Goal: Transaction & Acquisition: Purchase product/service

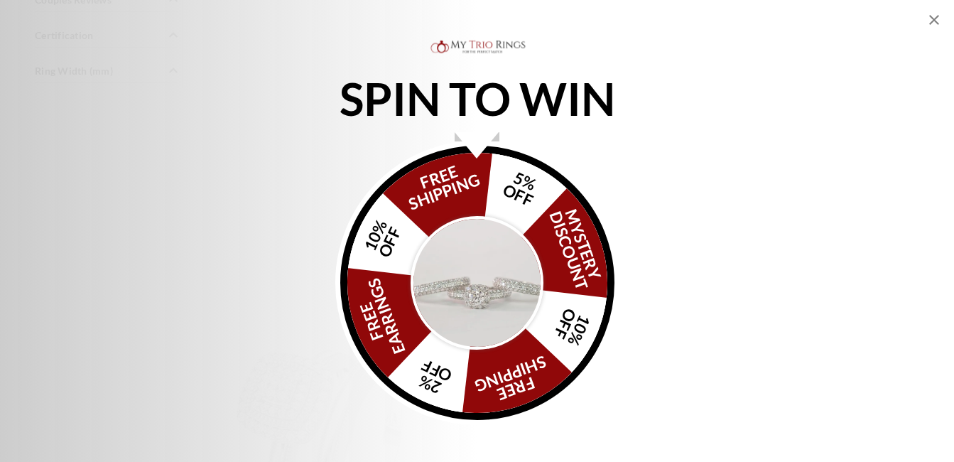
scroll to position [1776, 0]
click at [935, 21] on icon "Close popup" at bounding box center [934, 20] width 10 height 10
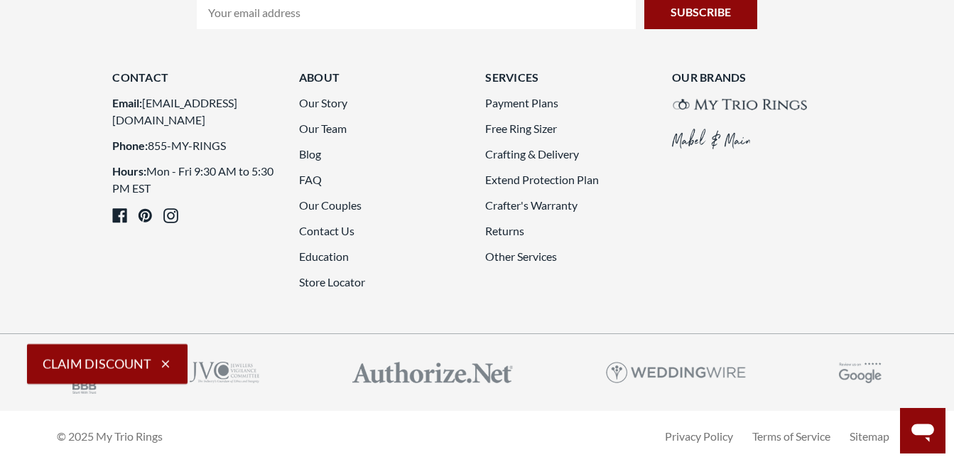
scroll to position [3979, 0]
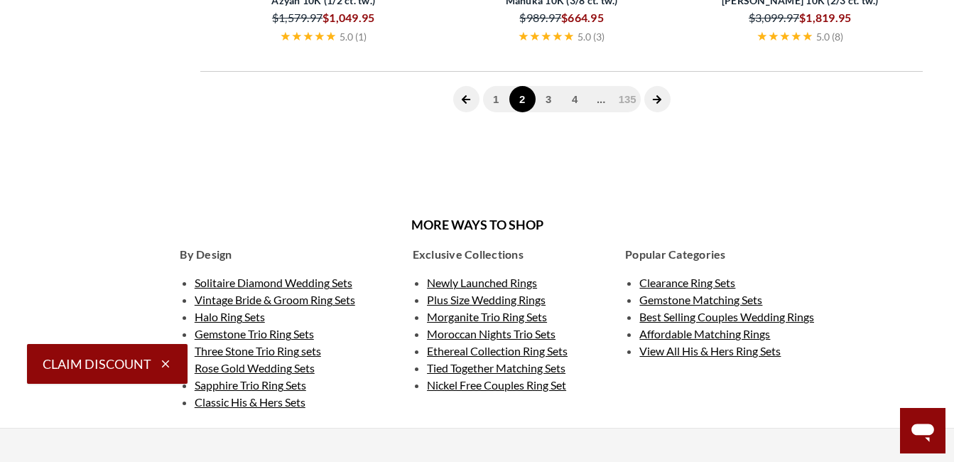
scroll to position [584, 0]
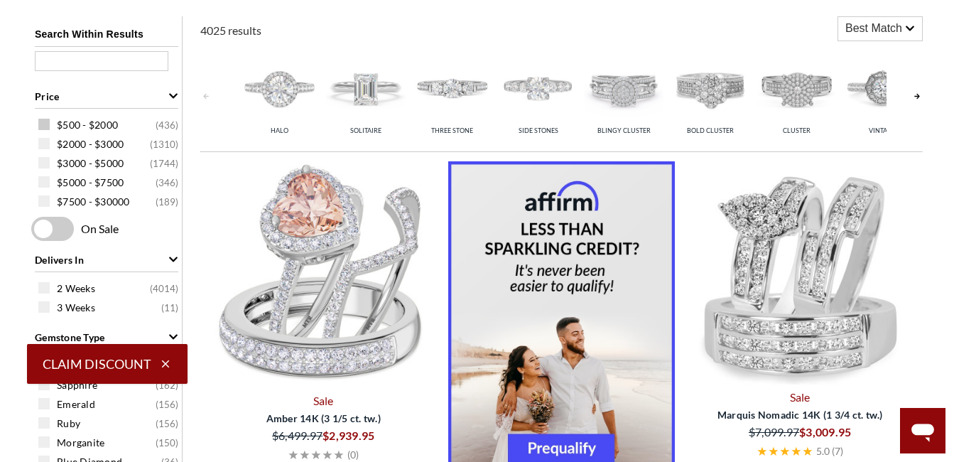
click at [78, 119] on span "$500 - $2000" at bounding box center [87, 125] width 61 height 14
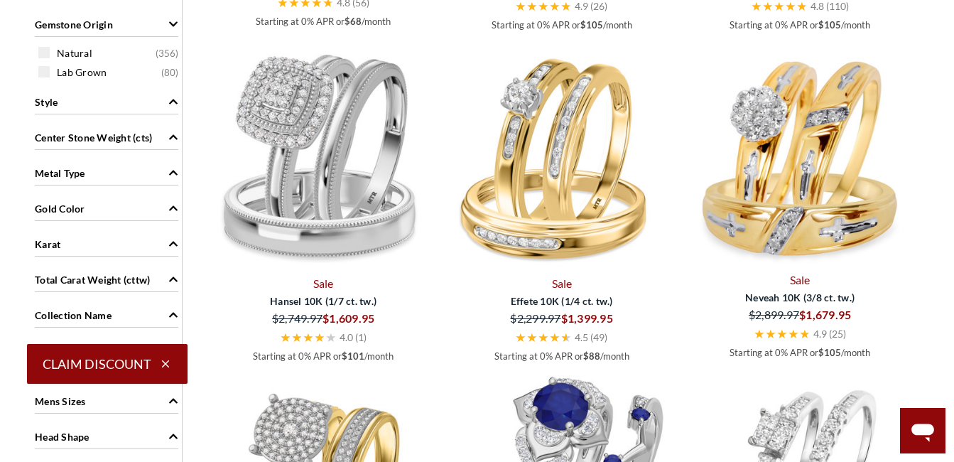
scroll to position [1081, 0]
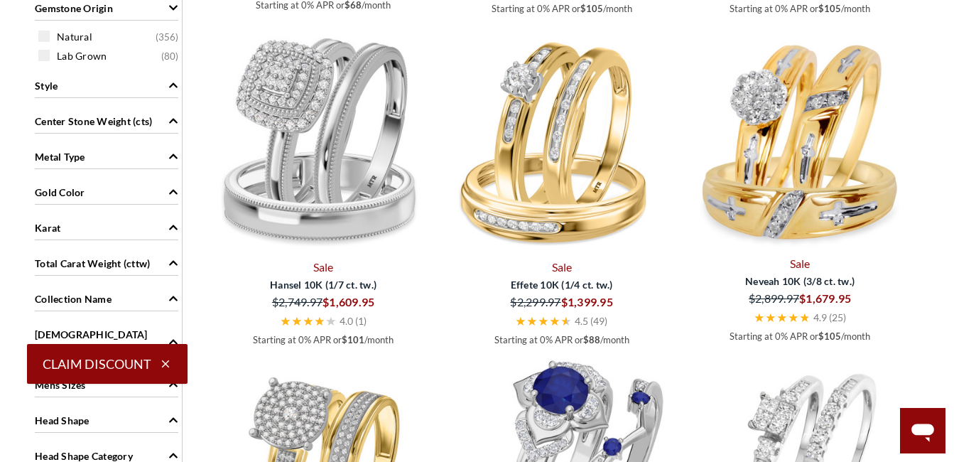
click at [77, 158] on span "Metal Type" at bounding box center [60, 156] width 50 height 15
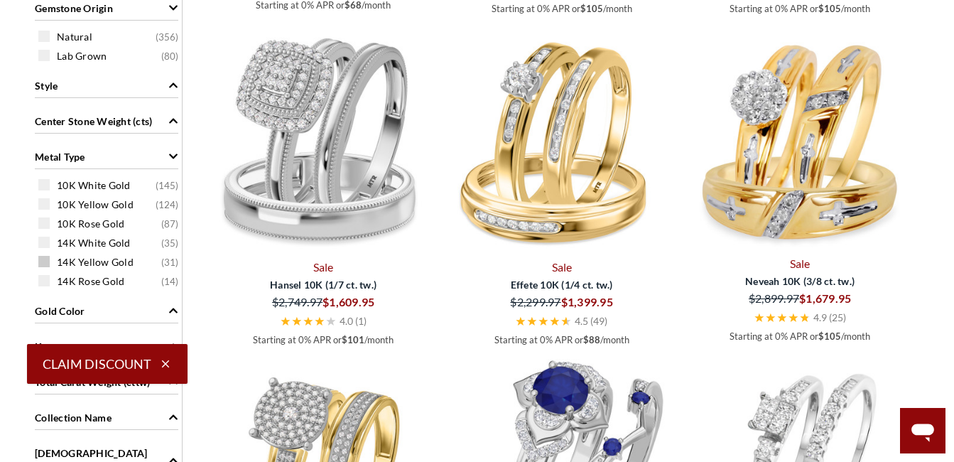
click at [44, 266] on span at bounding box center [43, 261] width 11 height 11
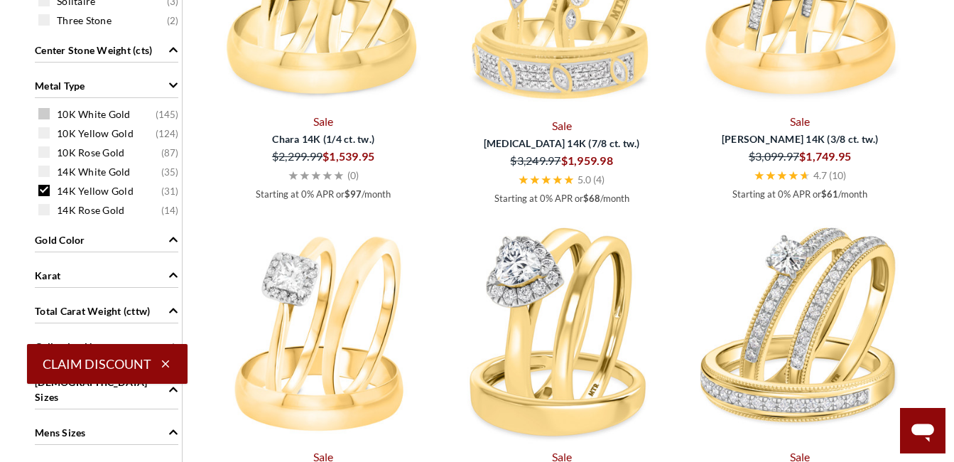
scroll to position [1294, 0]
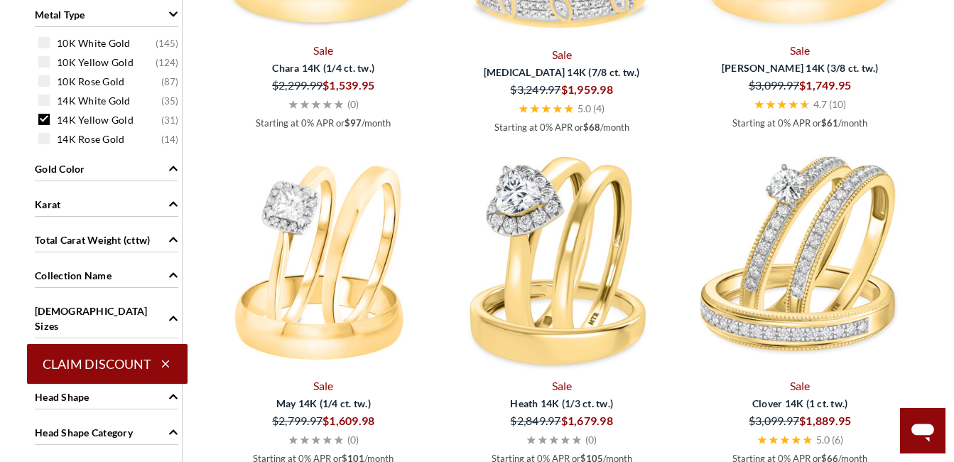
click at [126, 191] on div "Karat" at bounding box center [107, 203] width 144 height 27
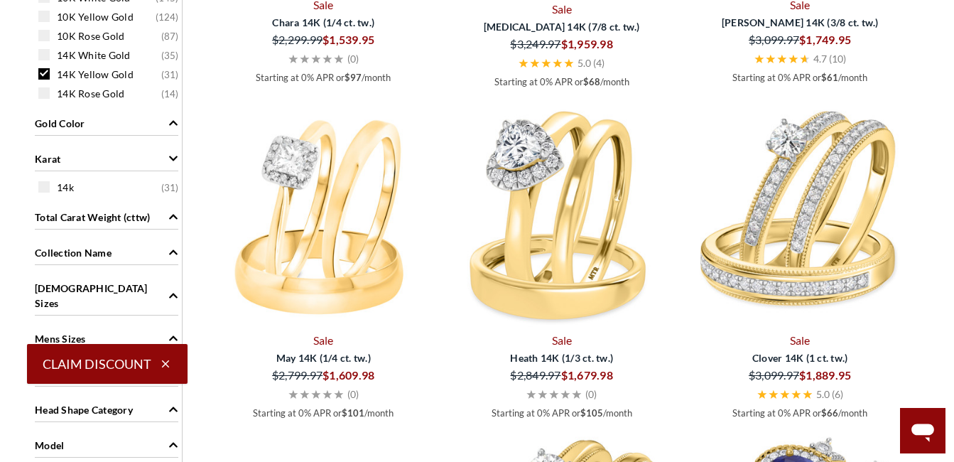
scroll to position [1366, 0]
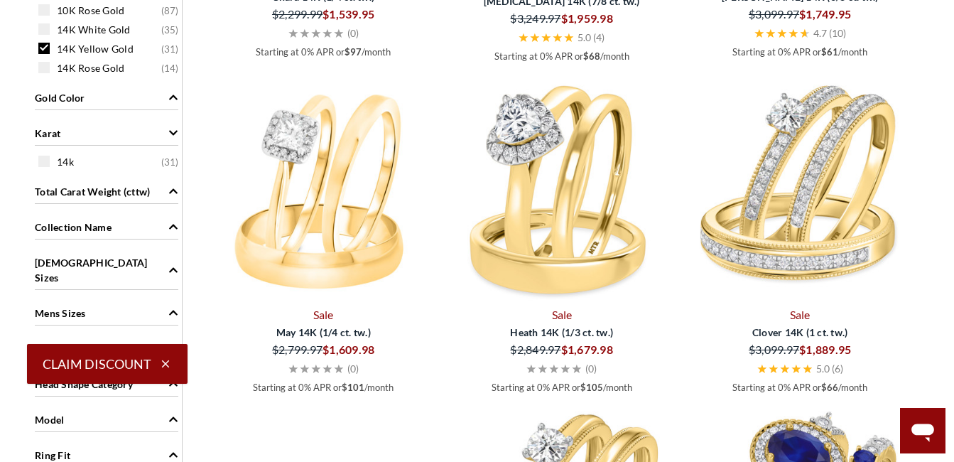
click at [127, 192] on span "Total Carat Weight (cttw)" at bounding box center [92, 191] width 115 height 15
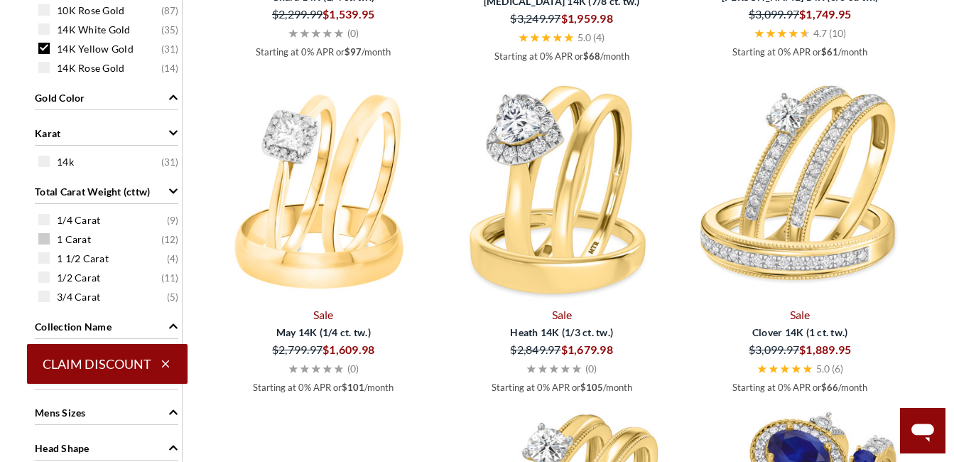
click at [43, 244] on span at bounding box center [43, 238] width 11 height 11
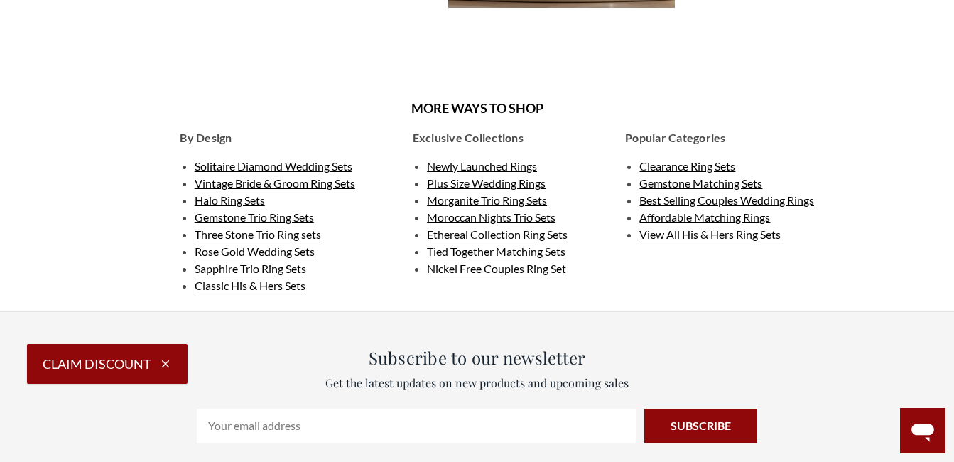
scroll to position [2360, 0]
